Goal: Check status: Check status

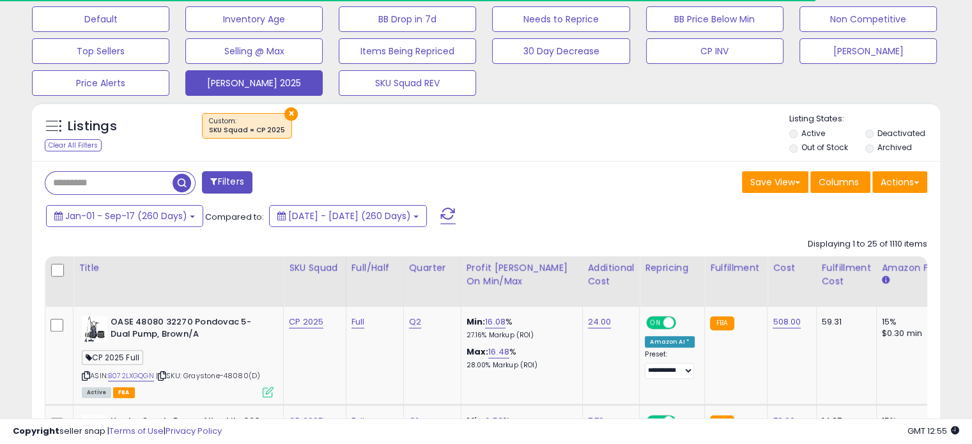
scroll to position [332, 0]
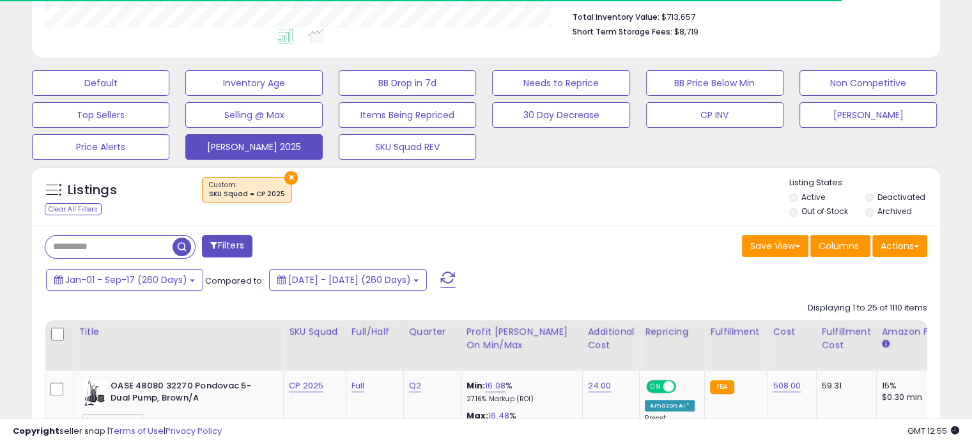
click at [171, 289] on div "Jan-01 - Sep-17 (260 Days) Compared to: [DATE] - [DATE] (260 Days)" at bounding box center [374, 281] width 662 height 29
click at [178, 283] on span "Jan-01 - Sep-17 (260 Days)" at bounding box center [126, 279] width 122 height 13
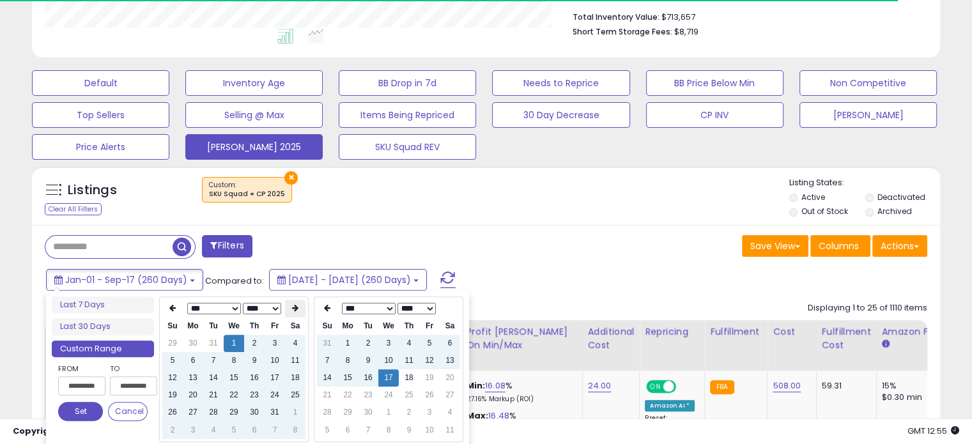
click at [295, 309] on icon at bounding box center [295, 308] width 6 height 8
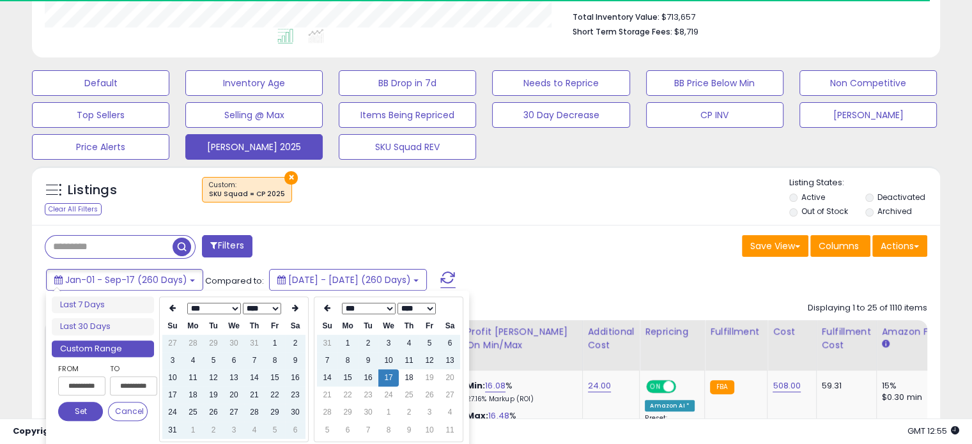
click at [295, 309] on icon at bounding box center [295, 308] width 6 height 8
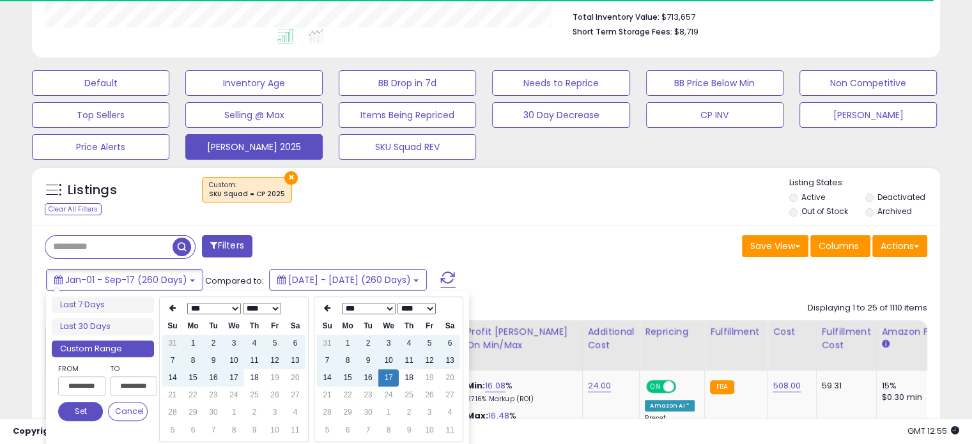
click at [295, 309] on th at bounding box center [295, 309] width 20 height 18
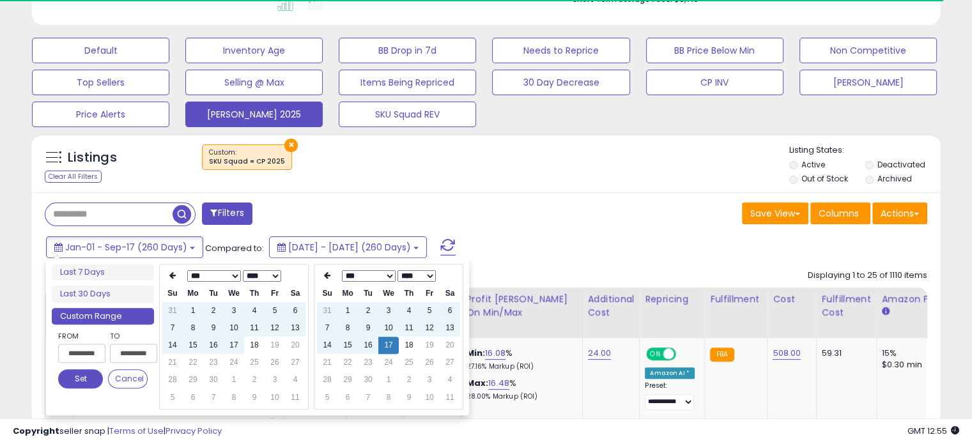
scroll to position [396, 0]
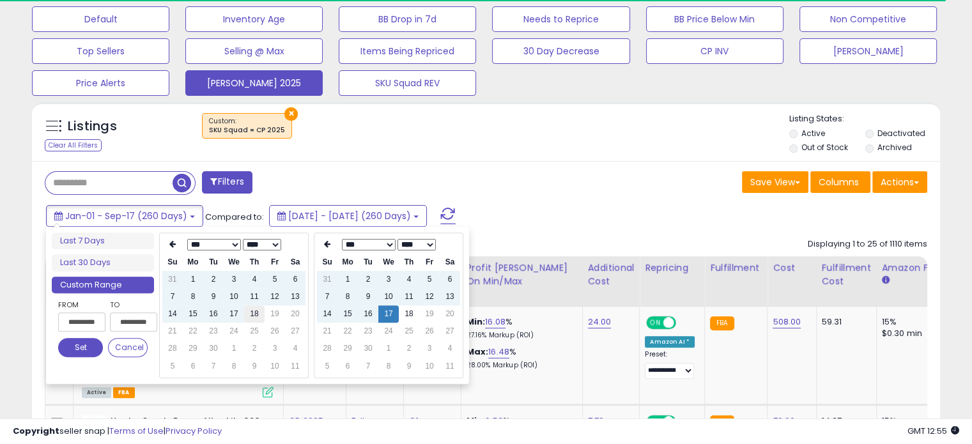
type input "**********"
click at [250, 316] on td "18" at bounding box center [254, 313] width 20 height 17
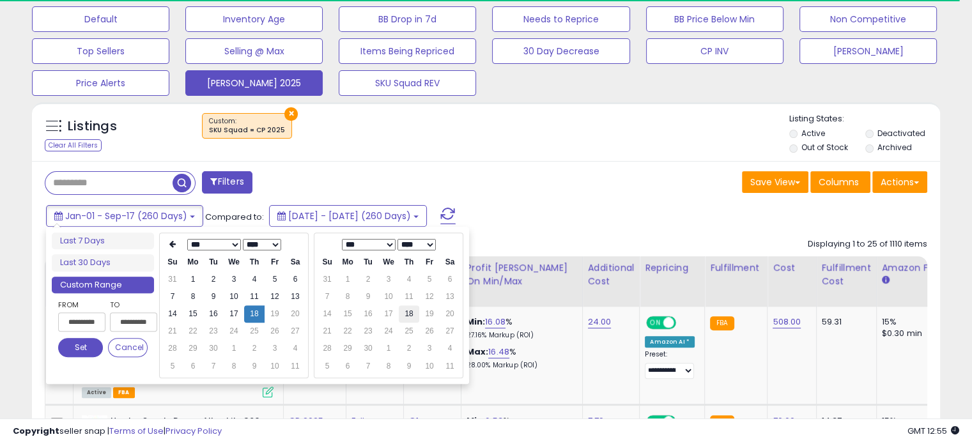
type input "**********"
click at [406, 314] on td "18" at bounding box center [409, 313] width 20 height 17
click at [72, 338] on button "Set" at bounding box center [80, 347] width 45 height 19
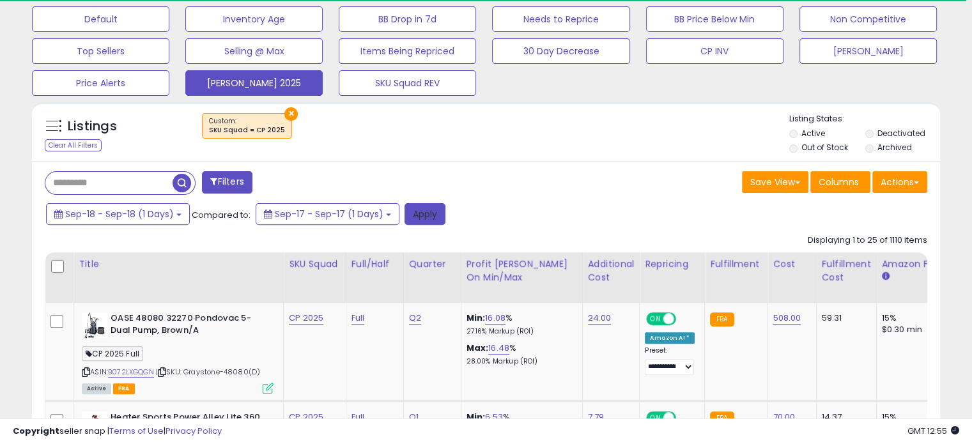
click at [431, 213] on button "Apply" at bounding box center [424, 214] width 41 height 22
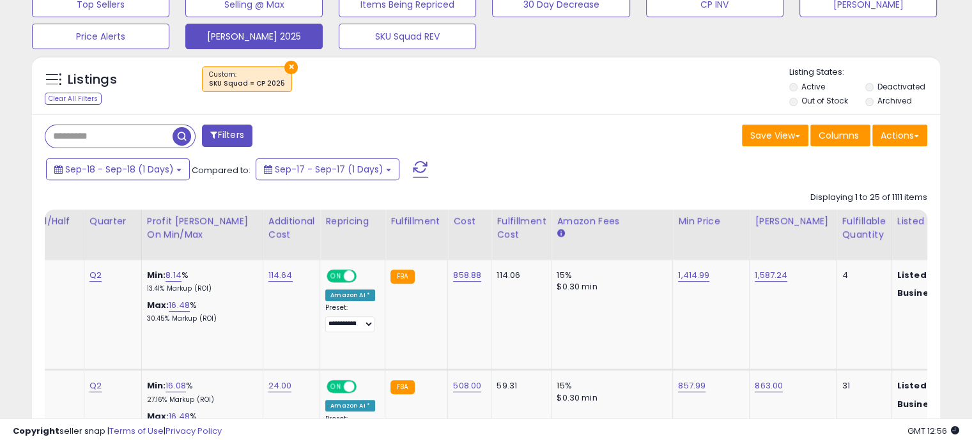
scroll to position [0, 325]
